Goal: Check status

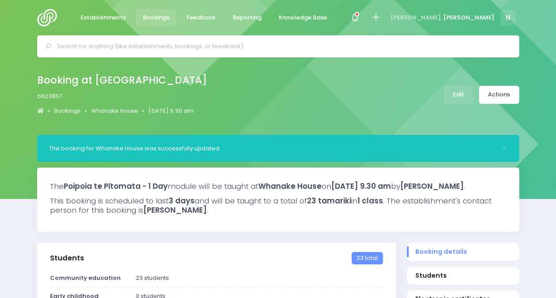
select select "5"
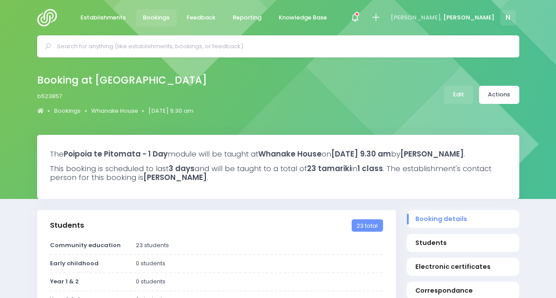
select select "5"
click at [243, 44] on input "text" at bounding box center [282, 46] width 450 height 13
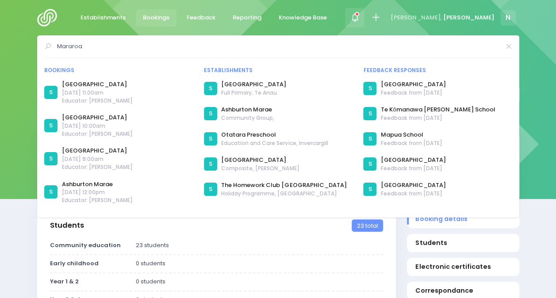
type input "Mararoa"
click at [360, 15] on icon at bounding box center [355, 17] width 10 height 10
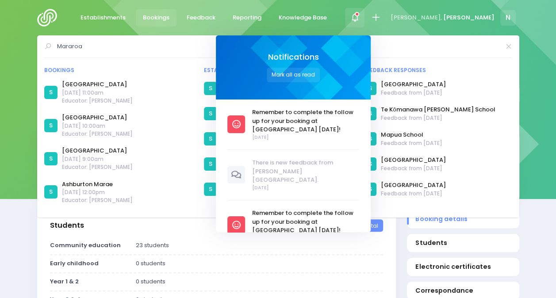
click at [360, 15] on icon at bounding box center [355, 17] width 10 height 10
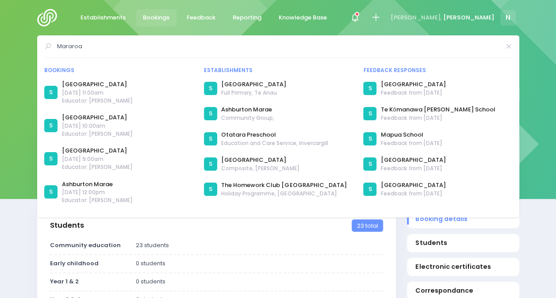
click at [24, 82] on div "Booking at Whanake House b523857 Bookings Whanake House 2 December 2025 9.30 am…" at bounding box center [278, 96] width 556 height 77
click at [50, 17] on img at bounding box center [49, 18] width 25 height 18
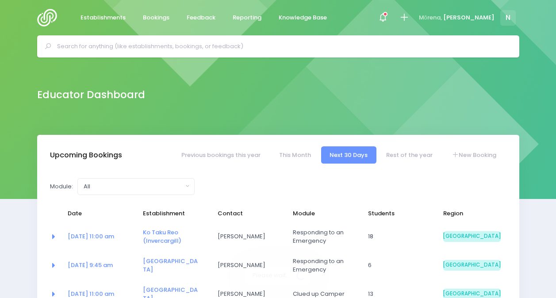
select select "5"
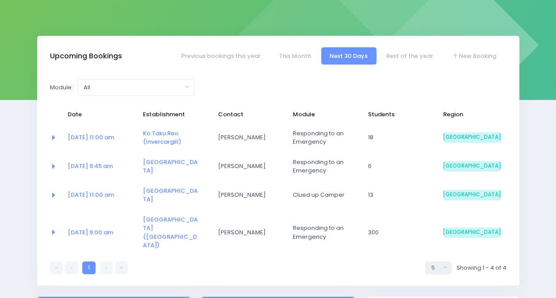
scroll to position [97, 0]
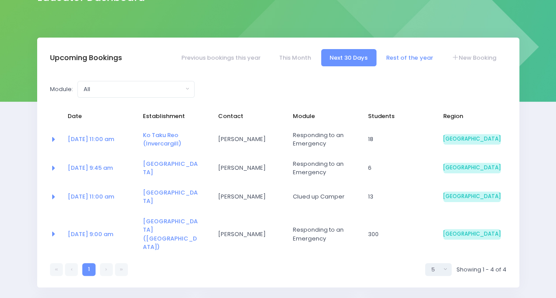
click at [416, 56] on link "Rest of the year" at bounding box center [410, 57] width 64 height 17
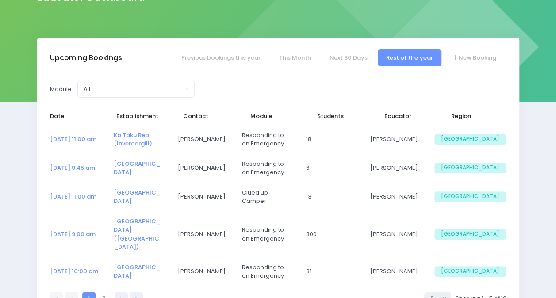
select select "5"
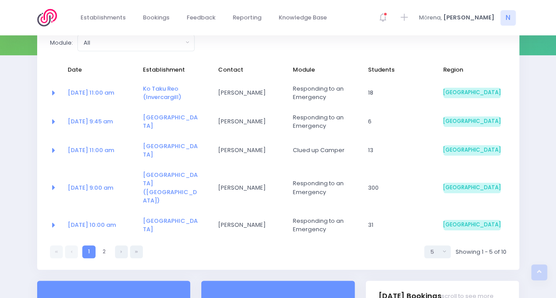
scroll to position [145, 0]
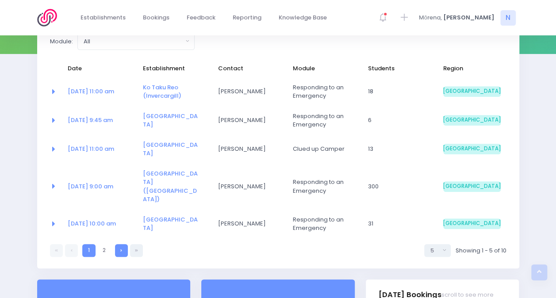
click at [120, 250] on icon at bounding box center [121, 250] width 2 height 0
select select "5"
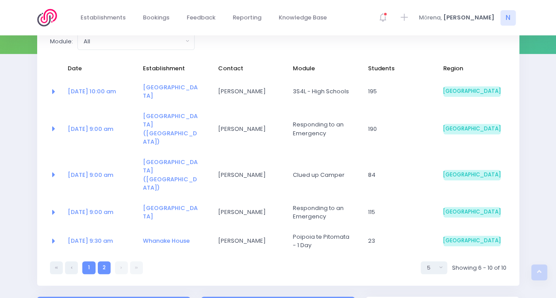
click at [84, 261] on link "1" at bounding box center [88, 267] width 13 height 13
select select "5"
